Goal: Task Accomplishment & Management: Use online tool/utility

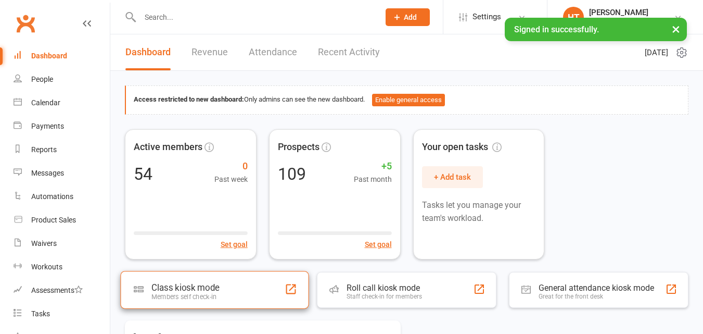
click at [214, 295] on div "Members self check-in" at bounding box center [185, 296] width 68 height 8
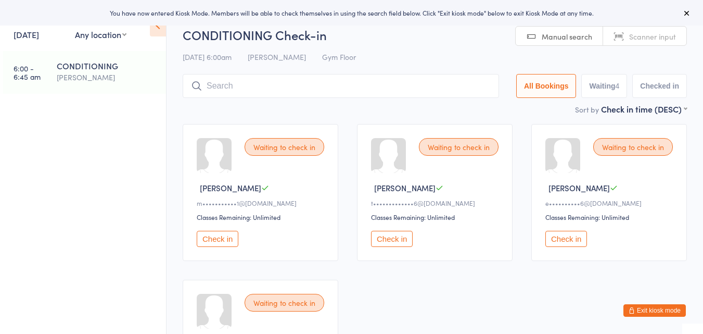
click at [224, 240] on button "Check in" at bounding box center [218, 239] width 42 height 16
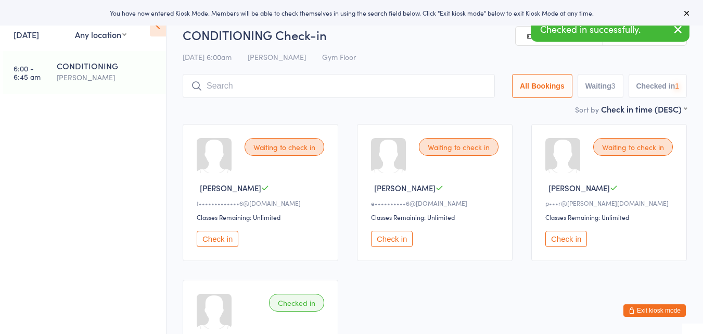
click at [224, 240] on button "Check in" at bounding box center [218, 239] width 42 height 16
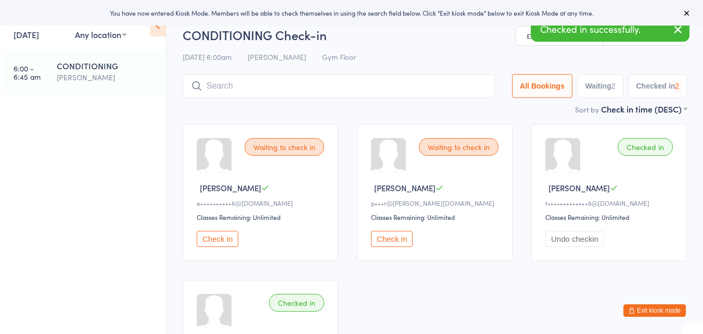
click at [224, 240] on button "Check in" at bounding box center [218, 239] width 42 height 16
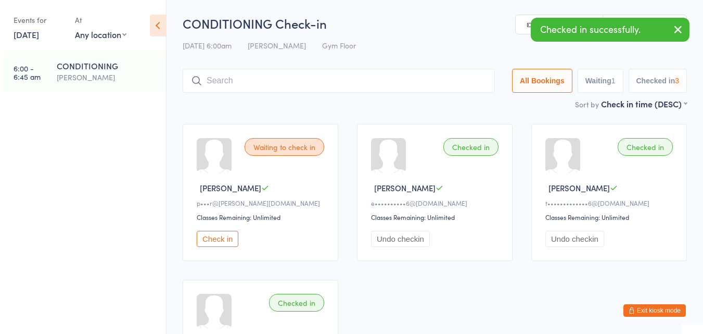
click at [224, 240] on button "Check in" at bounding box center [218, 239] width 42 height 16
click at [261, 90] on input "search" at bounding box center [341, 81] width 316 height 24
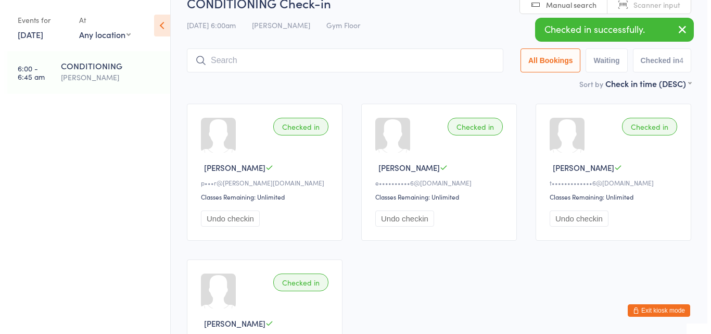
scroll to position [54, 0]
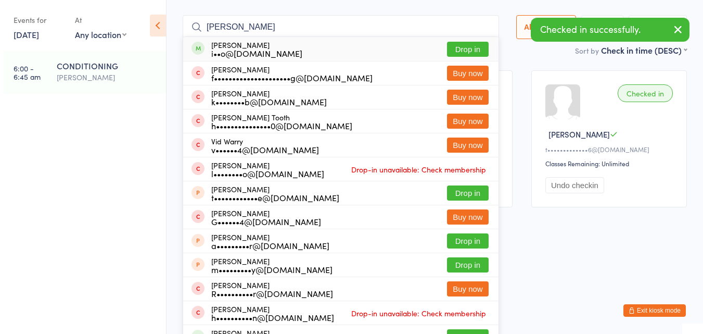
type input "[PERSON_NAME]"
click at [273, 49] on div "i••o@[DOMAIN_NAME]" at bounding box center [256, 53] width 91 height 8
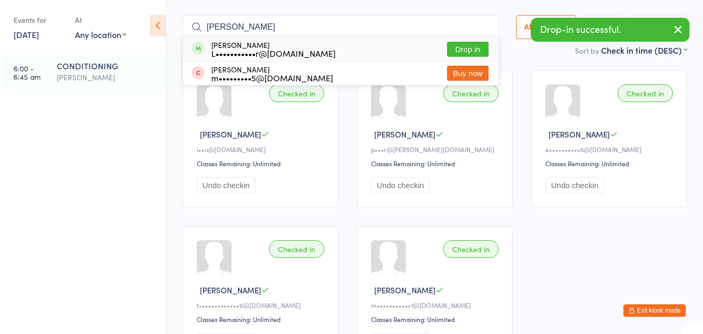
type input "[PERSON_NAME]"
click at [364, 54] on div "[PERSON_NAME] L•••••••••••r@[DOMAIN_NAME] Drop in" at bounding box center [340, 49] width 315 height 24
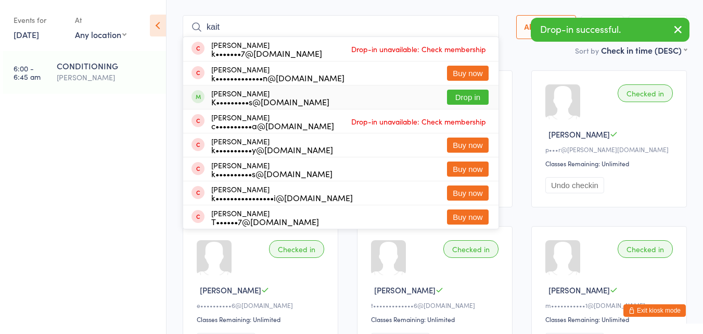
type input "kait"
click at [389, 94] on div "[PERSON_NAME] K•••••••••s@[DOMAIN_NAME] Drop in" at bounding box center [340, 96] width 315 height 23
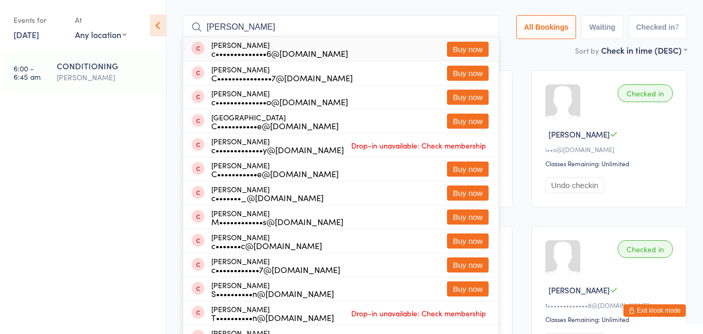
type input "[PERSON_NAME]"
click at [334, 55] on div "[PERSON_NAME] c••••••••••••••6@[DOMAIN_NAME] Buy now" at bounding box center [340, 49] width 315 height 24
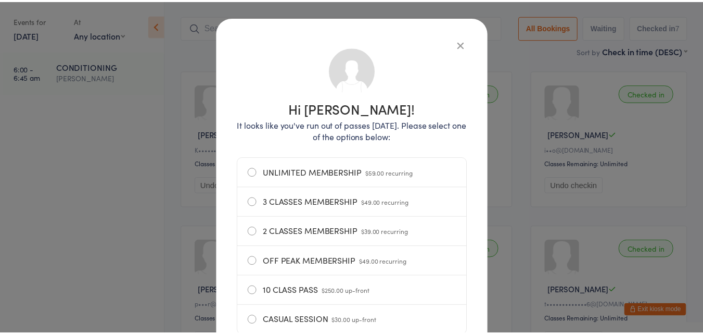
scroll to position [35, 0]
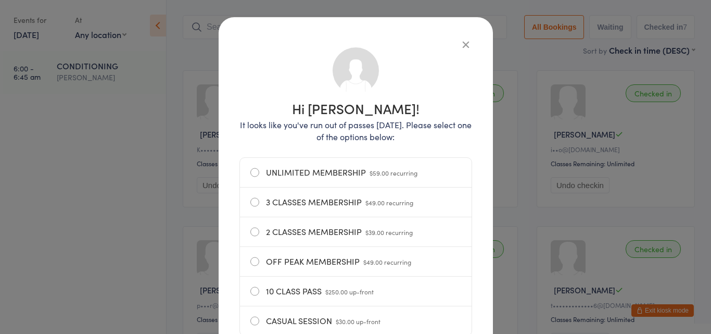
click at [462, 41] on icon "button" at bounding box center [465, 44] width 11 height 11
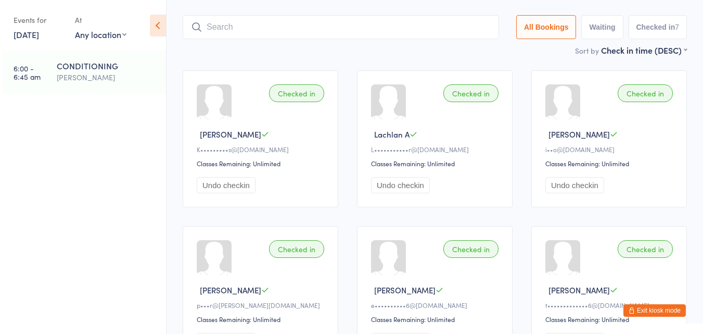
click at [426, 34] on input "search" at bounding box center [341, 27] width 316 height 24
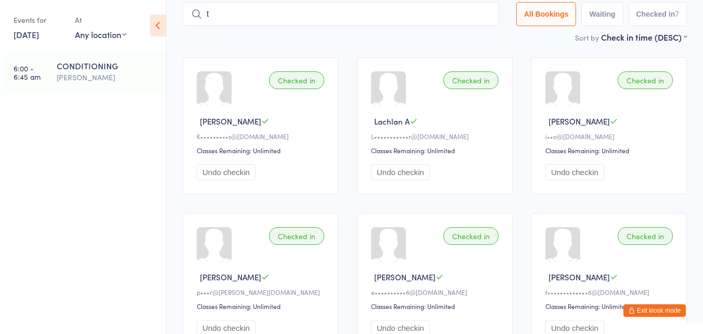
scroll to position [68, 0]
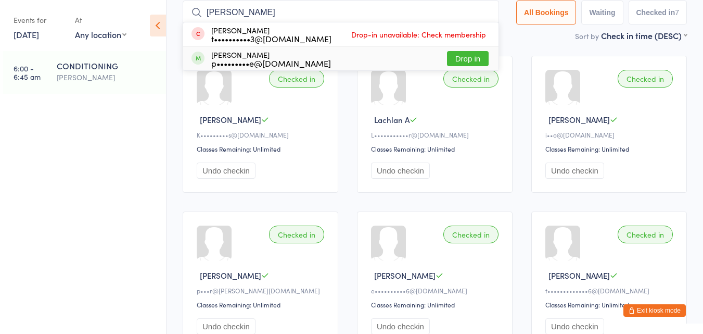
type input "[PERSON_NAME]"
click at [388, 53] on div "[PERSON_NAME] p•••••••••e@[DOMAIN_NAME] Drop in" at bounding box center [340, 58] width 315 height 23
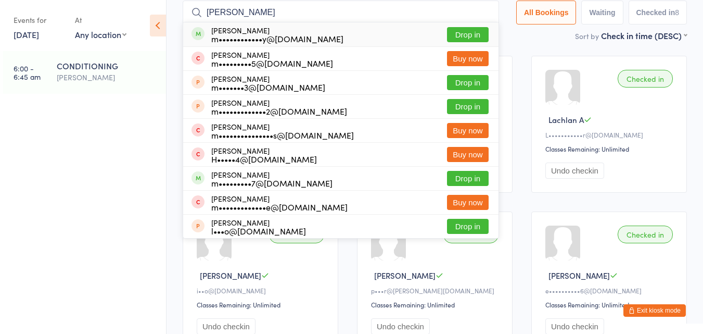
type input "[PERSON_NAME]"
click at [402, 30] on div "[PERSON_NAME] m••••••••••••y@[DOMAIN_NAME] Drop in" at bounding box center [340, 34] width 315 height 24
